Goal: Task Accomplishment & Management: Manage account settings

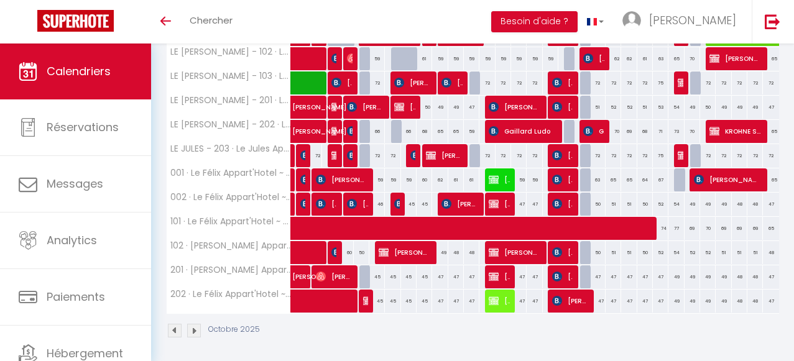
scroll to position [264, 0]
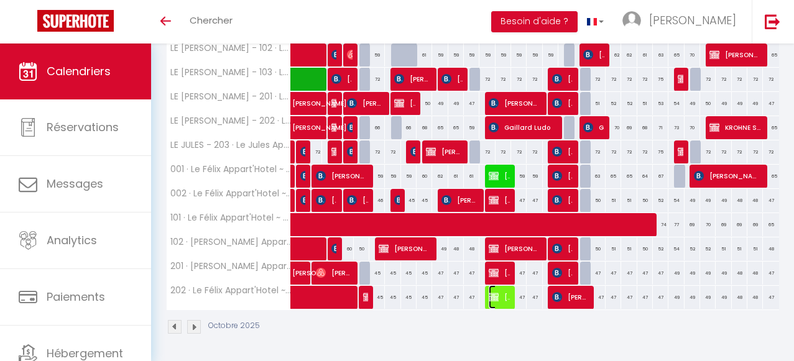
click at [503, 301] on span "[PERSON_NAME]" at bounding box center [499, 298] width 21 height 24
select select "OK"
select select "KO"
select select "0"
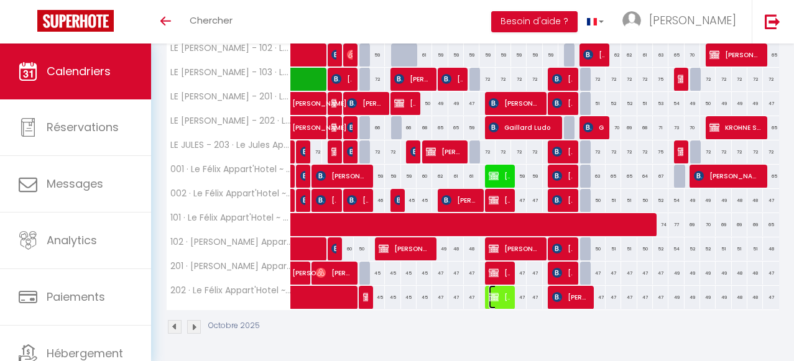
select select "1"
select select
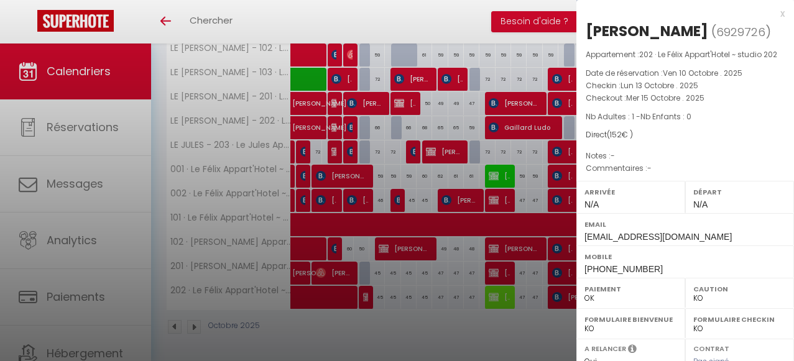
click at [783, 12] on div "x" at bounding box center [681, 13] width 208 height 15
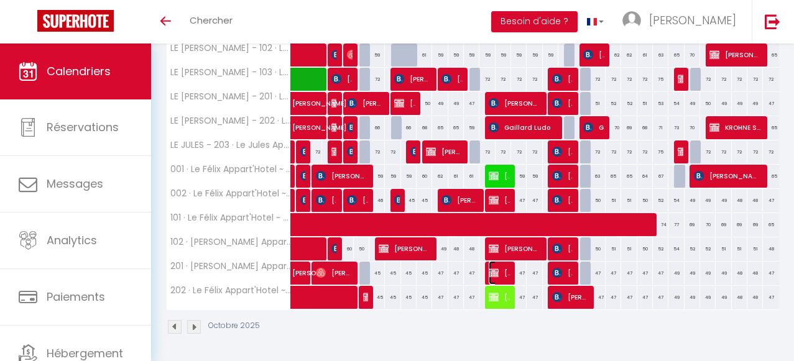
click at [505, 276] on span "[PERSON_NAME]" at bounding box center [499, 273] width 21 height 24
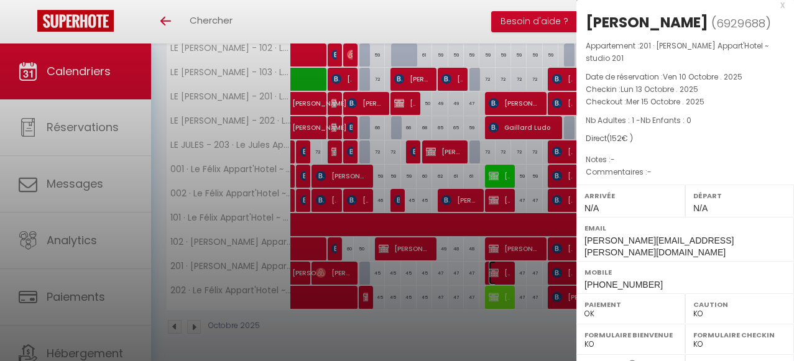
scroll to position [10, 0]
click at [783, 4] on div "x" at bounding box center [681, 3] width 208 height 15
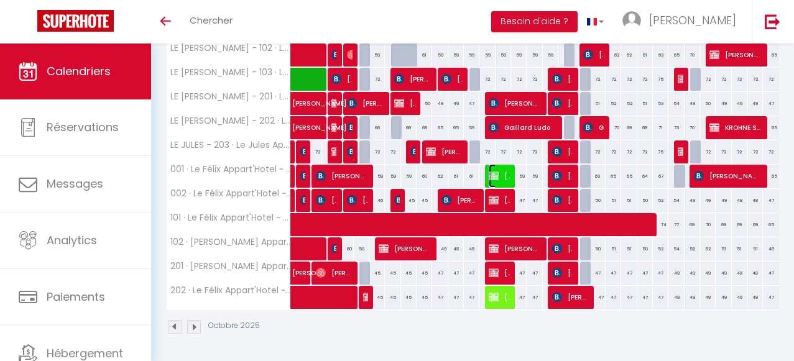
click at [504, 175] on span "[PERSON_NAME]" at bounding box center [499, 176] width 21 height 24
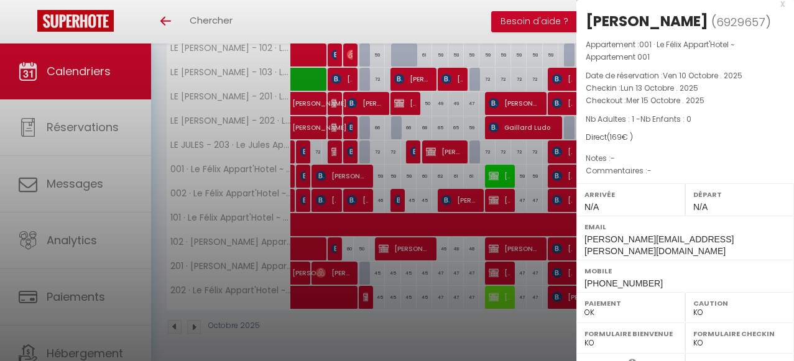
click at [784, 5] on div "x" at bounding box center [681, 3] width 208 height 15
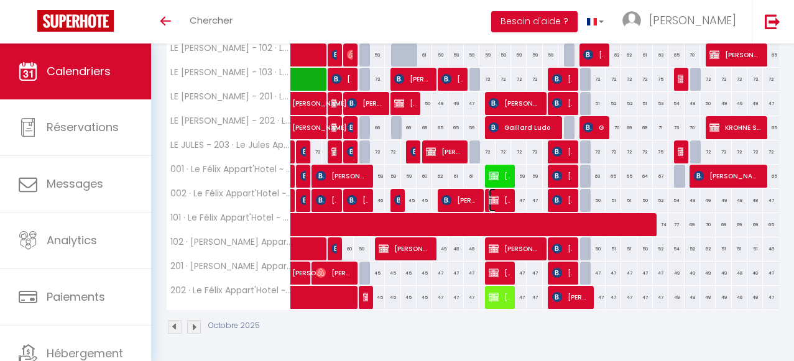
click at [505, 205] on span "[PERSON_NAME] Glasa" at bounding box center [499, 200] width 21 height 24
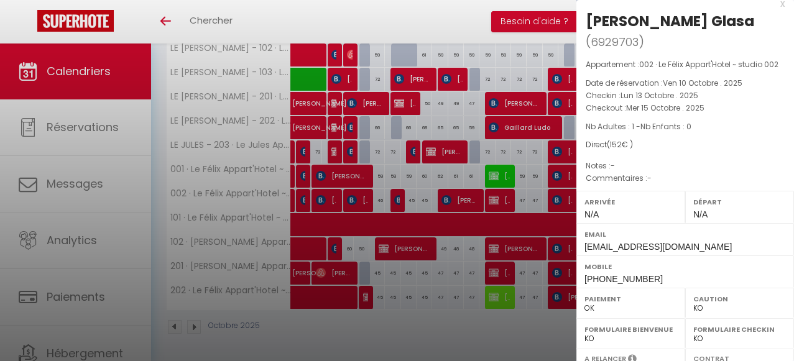
click at [783, 4] on div "x" at bounding box center [681, 3] width 208 height 15
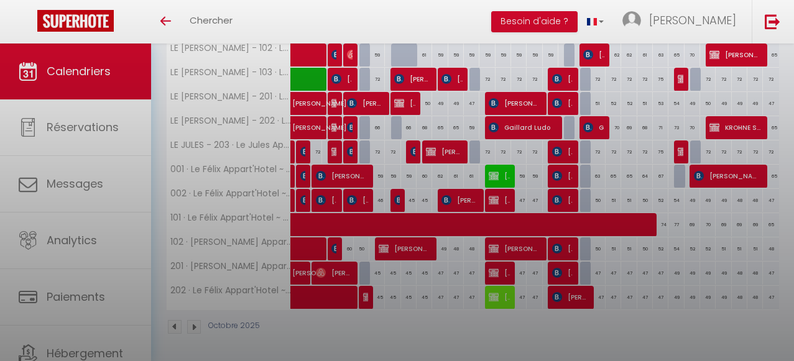
click at [783, 4] on div at bounding box center [397, 180] width 794 height 361
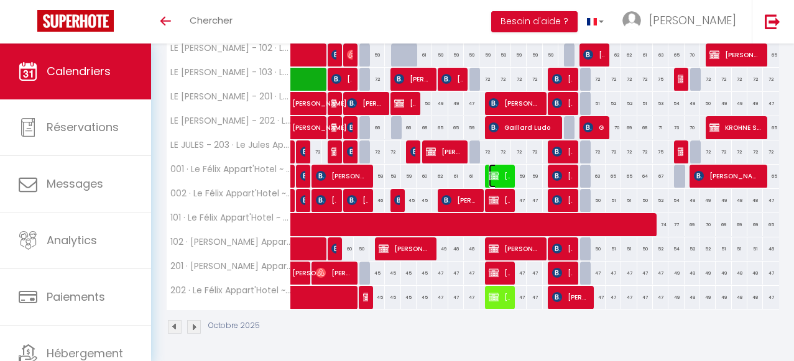
click at [508, 178] on span "[PERSON_NAME]" at bounding box center [499, 176] width 21 height 24
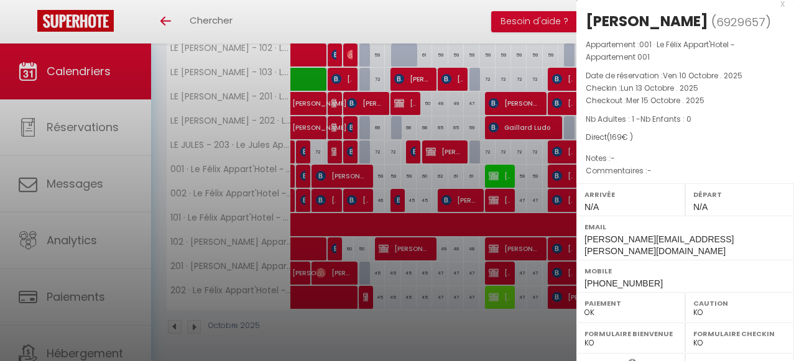
click at [781, 6] on div "x" at bounding box center [681, 3] width 208 height 15
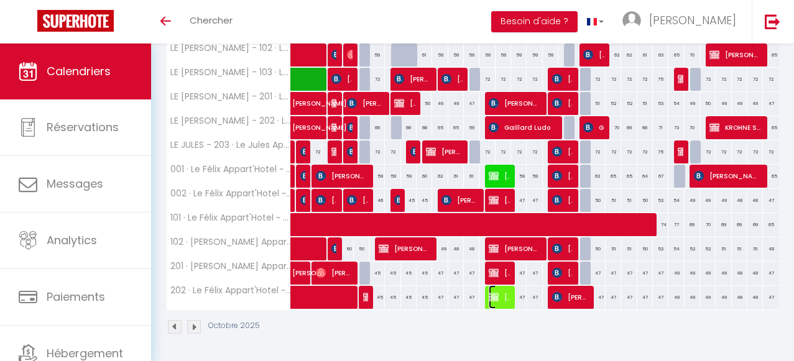
click at [501, 302] on span "[PERSON_NAME]" at bounding box center [499, 298] width 21 height 24
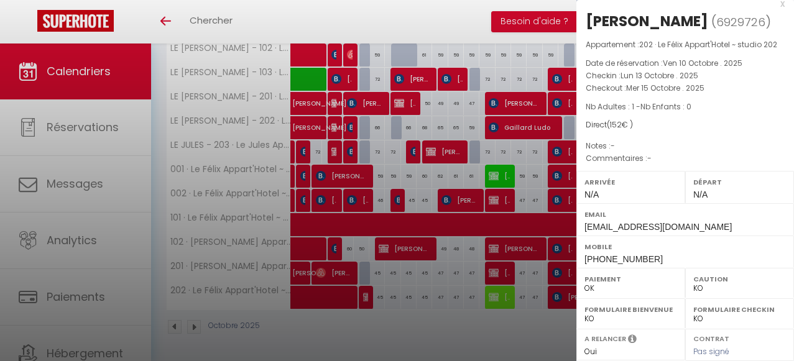
click at [783, 5] on div "x" at bounding box center [681, 3] width 208 height 15
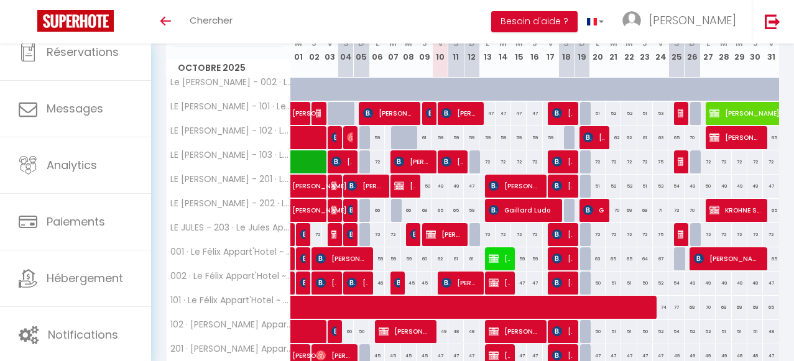
scroll to position [177, 0]
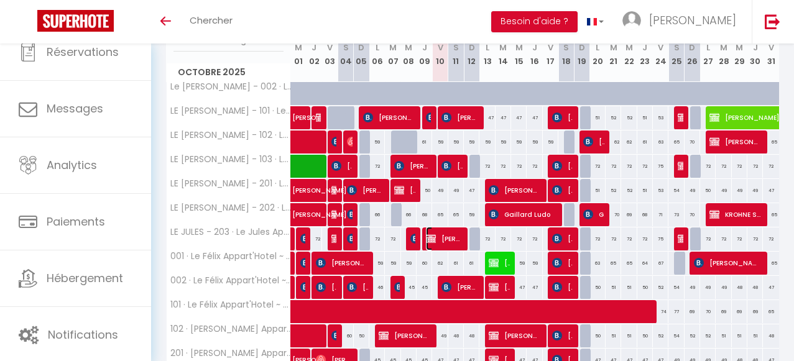
click at [448, 243] on span "[PERSON_NAME]" at bounding box center [444, 239] width 36 height 24
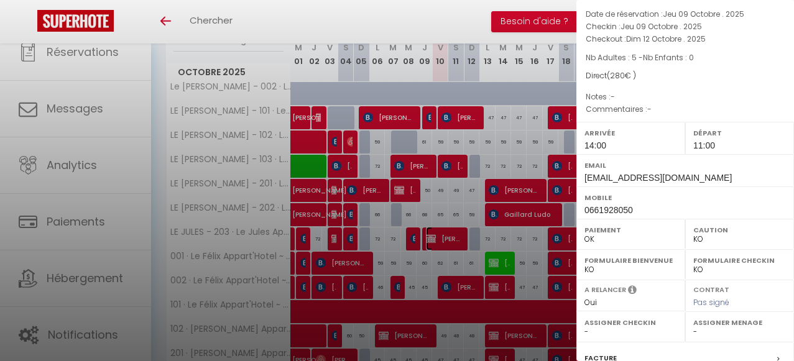
scroll to position [0, 0]
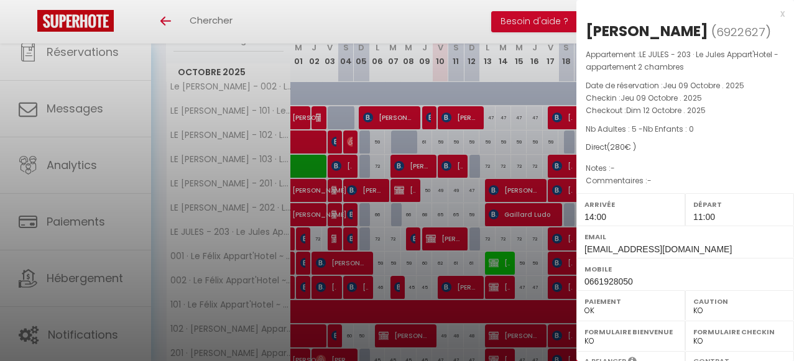
click at [781, 15] on div "x" at bounding box center [681, 13] width 208 height 15
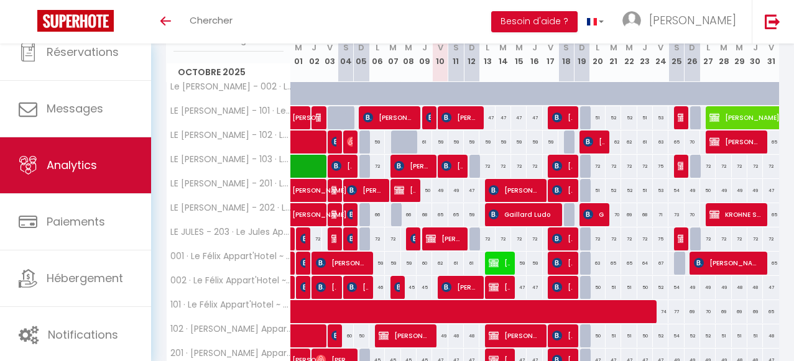
click at [81, 162] on span "Analytics" at bounding box center [72, 165] width 50 height 16
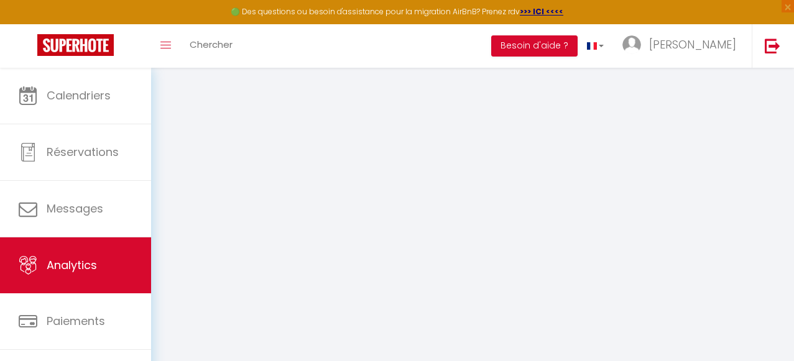
select select "2025"
select select "10"
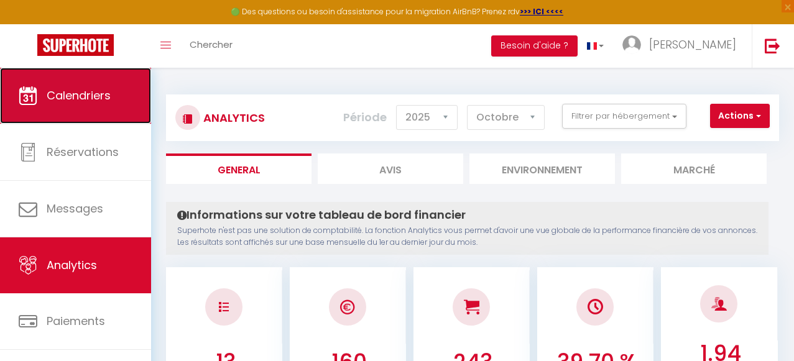
click at [69, 105] on link "Calendriers" at bounding box center [75, 96] width 151 height 56
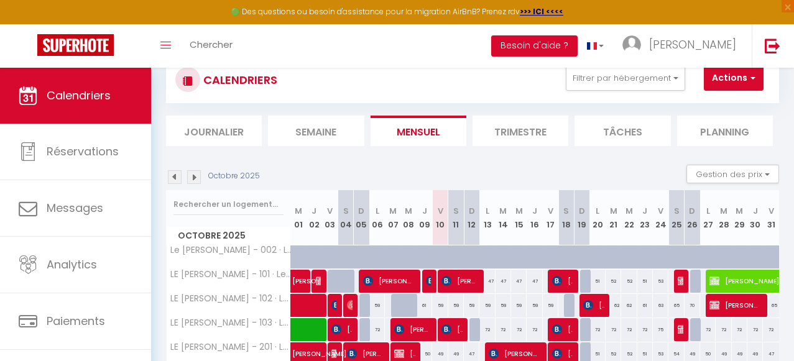
scroll to position [35, 0]
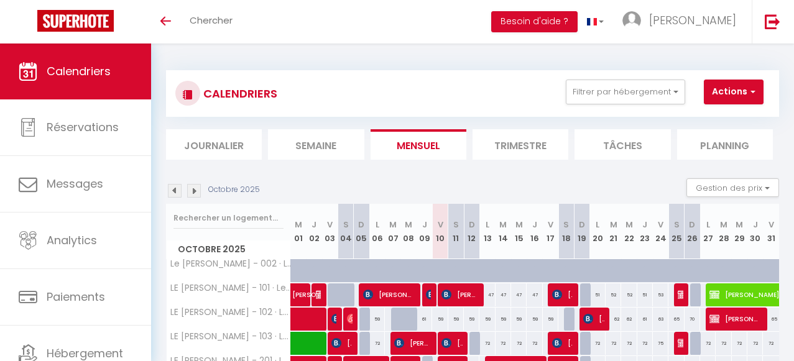
click at [195, 194] on img at bounding box center [194, 191] width 14 height 14
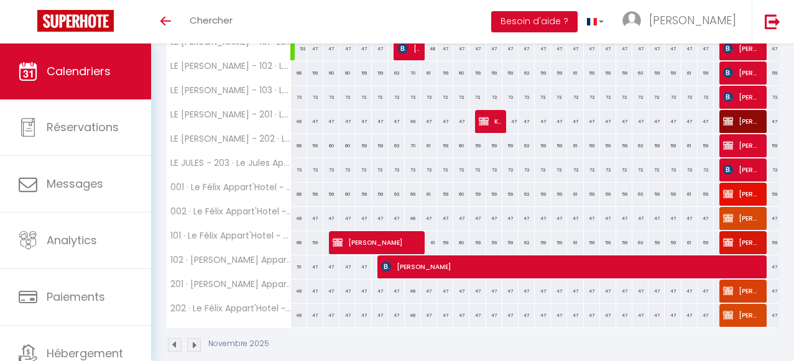
scroll to position [264, 0]
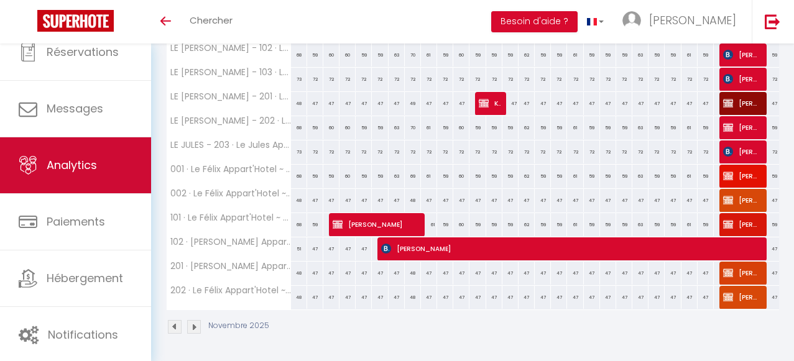
click at [83, 169] on span "Analytics" at bounding box center [72, 165] width 50 height 16
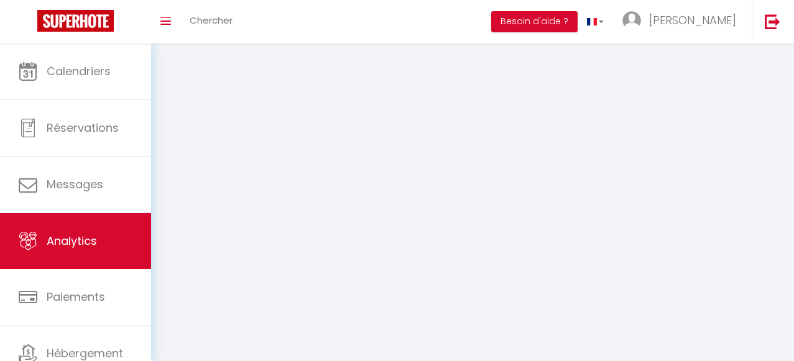
select select "2025"
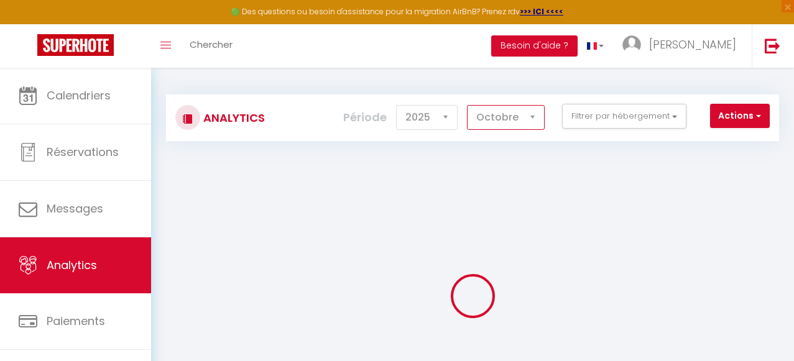
click at [534, 119] on select "Janvier Février Mars Avril Mai Juin Juillet Août Septembre Octobre Novembre Déc…" at bounding box center [506, 117] width 78 height 25
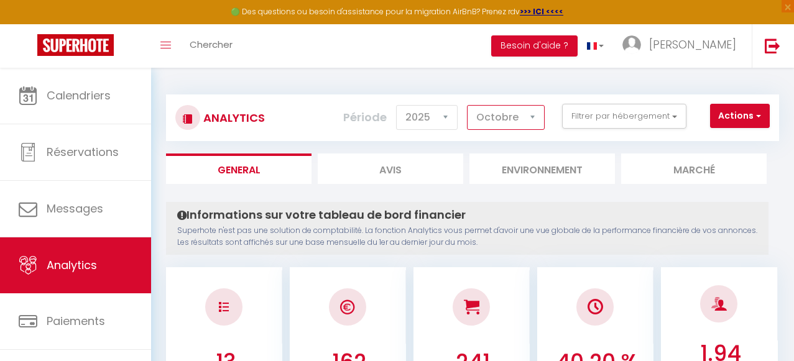
select select "11"
click at [468, 105] on select "Janvier Février Mars Avril Mai Juin Juillet Août Septembre Octobre Novembre Déc…" at bounding box center [506, 117] width 78 height 25
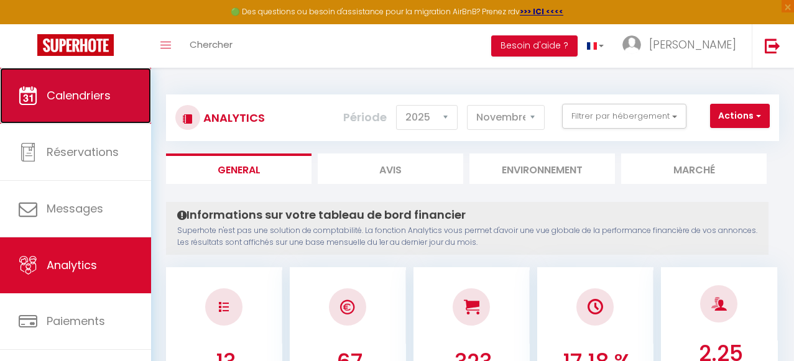
click at [96, 106] on link "Calendriers" at bounding box center [75, 96] width 151 height 56
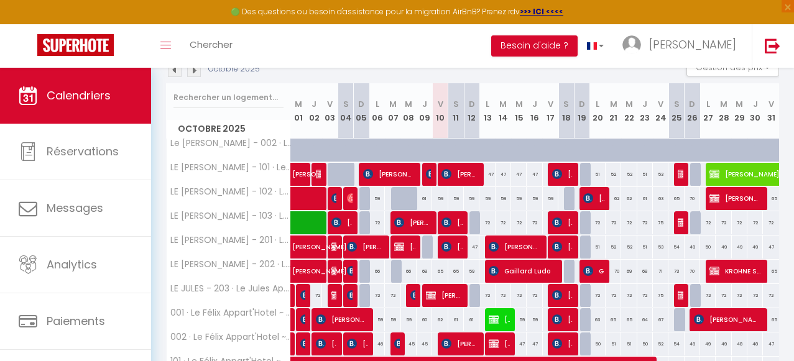
scroll to position [155, 0]
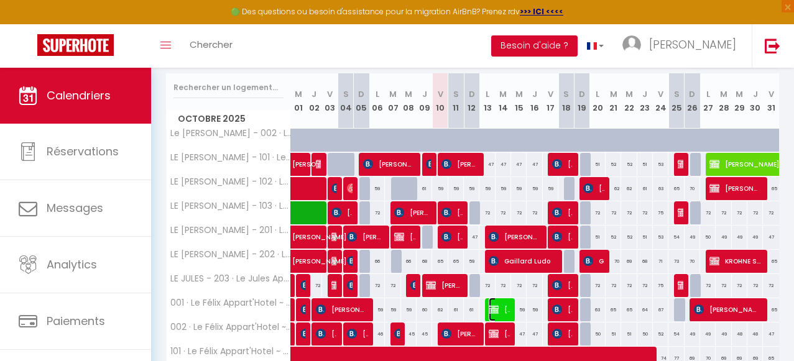
click at [502, 311] on span "[PERSON_NAME]" at bounding box center [499, 310] width 21 height 24
select select "OK"
select select "KO"
select select "0"
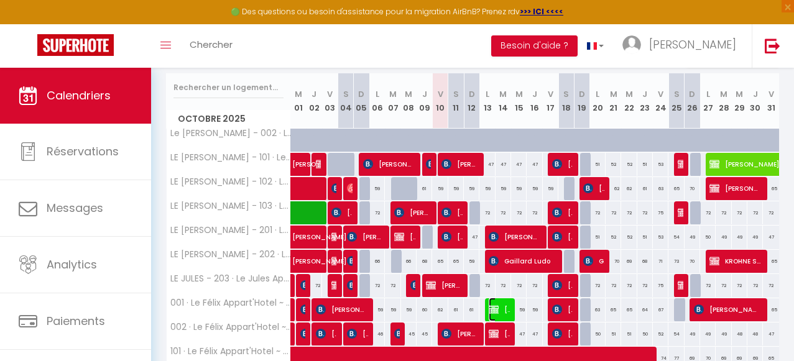
select select "1"
select select
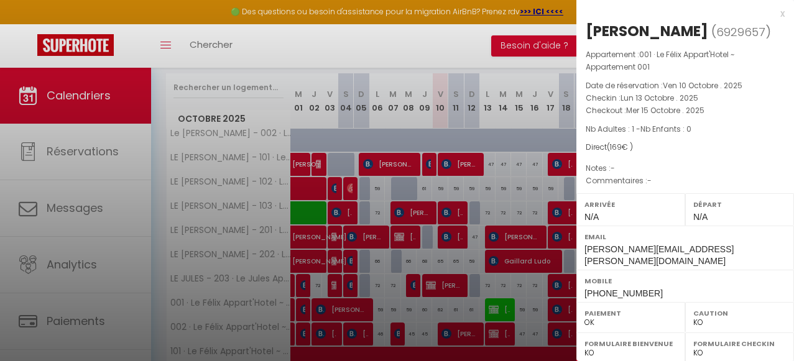
click at [784, 11] on div "x" at bounding box center [681, 13] width 208 height 15
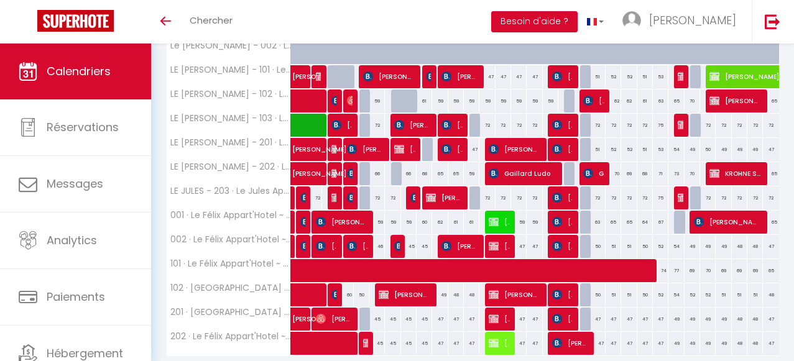
scroll to position [215, 0]
